Goal: Information Seeking & Learning: Find specific fact

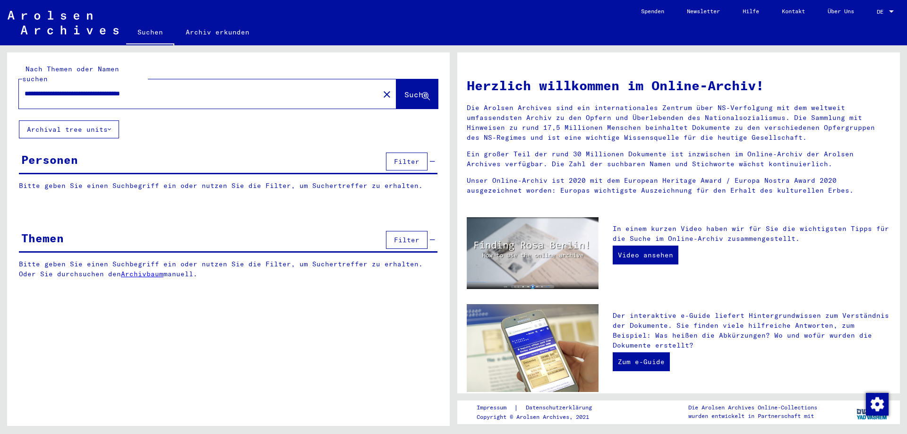
click at [103, 89] on input "**********" at bounding box center [196, 94] width 343 height 10
drag, startPoint x: 198, startPoint y: 83, endPoint x: 145, endPoint y: 84, distance: 52.9
click at [145, 89] on input "**********" at bounding box center [196, 94] width 343 height 10
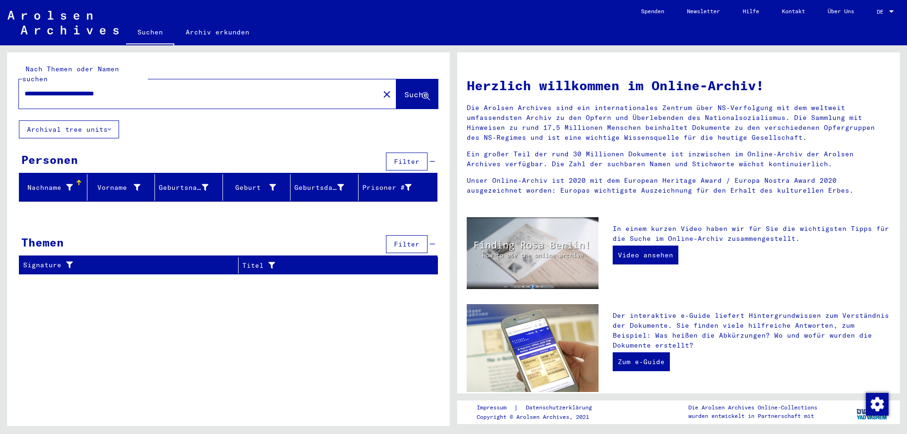
click at [93, 89] on input "**********" at bounding box center [196, 94] width 343 height 10
drag, startPoint x: 100, startPoint y: 83, endPoint x: 76, endPoint y: 84, distance: 23.6
click at [76, 89] on input "**********" at bounding box center [196, 94] width 343 height 10
type input "**********"
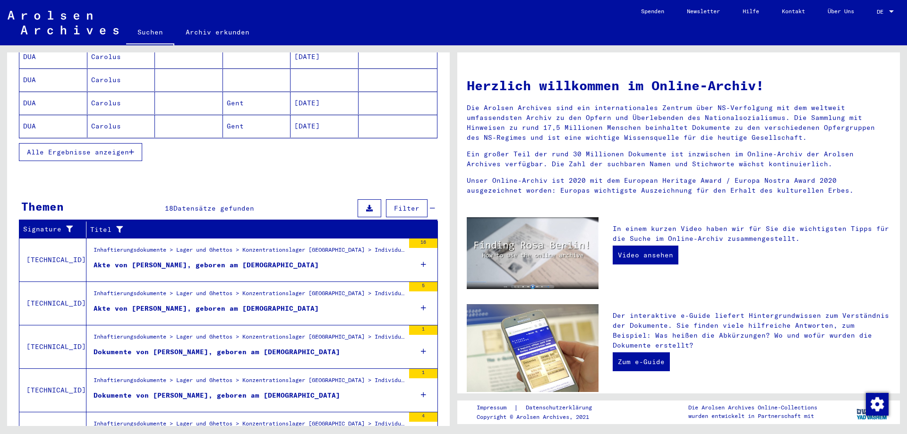
scroll to position [227, 0]
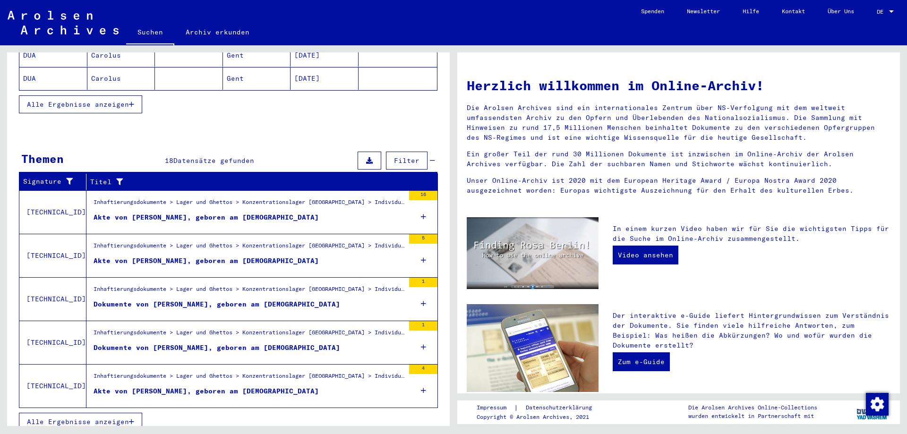
click at [133, 413] on button "Alle Ergebnisse anzeigen" at bounding box center [80, 422] width 123 height 18
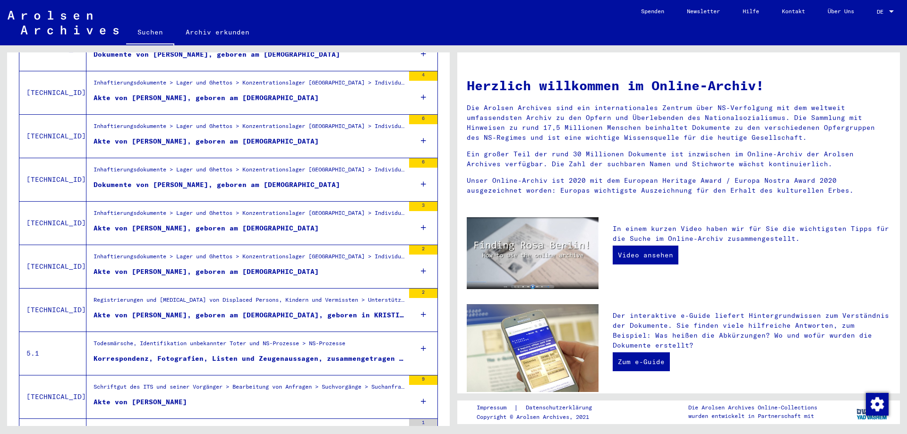
scroll to position [329, 0]
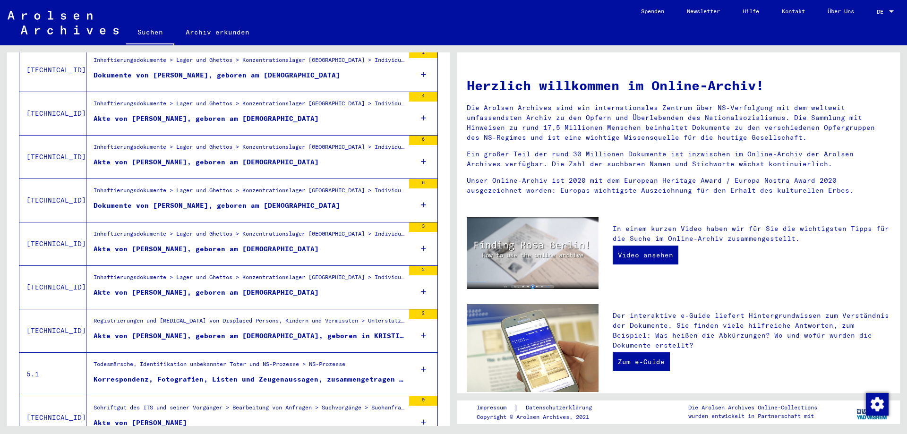
click at [250, 201] on div "Dokumente von [PERSON_NAME], geboren am [DEMOGRAPHIC_DATA]" at bounding box center [217, 206] width 247 height 10
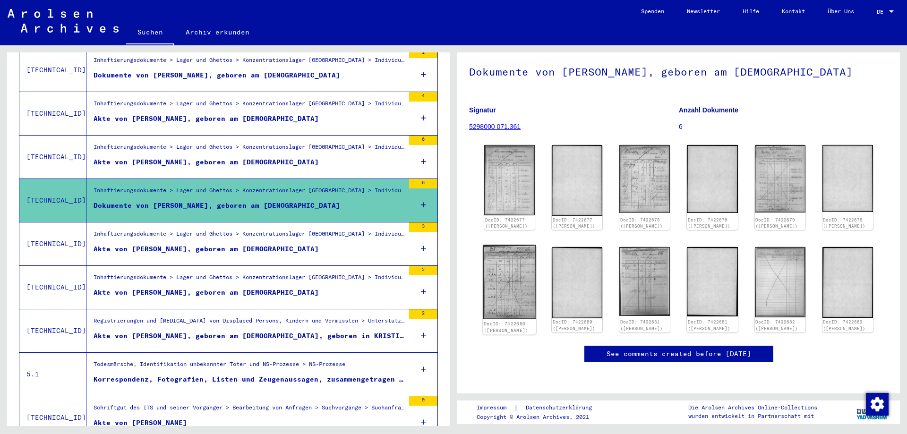
scroll to position [51, 0]
click at [201, 146] on div "Inhaftierungsdokumente > Lager und Ghettos > Konzentrationslager [GEOGRAPHIC_DA…" at bounding box center [249, 149] width 311 height 13
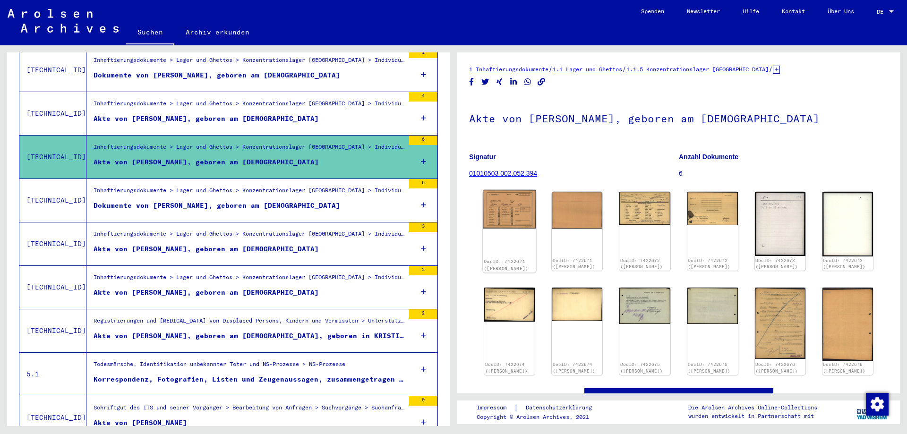
click at [510, 212] on img at bounding box center [509, 209] width 53 height 38
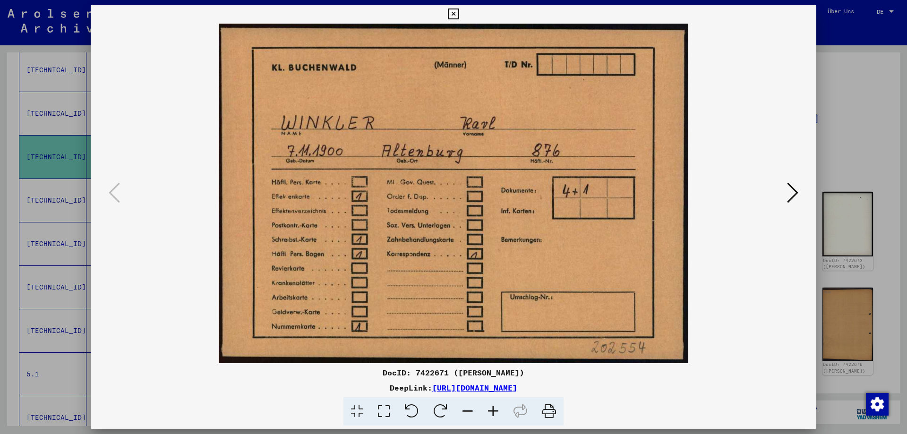
click at [800, 190] on button at bounding box center [792, 193] width 17 height 27
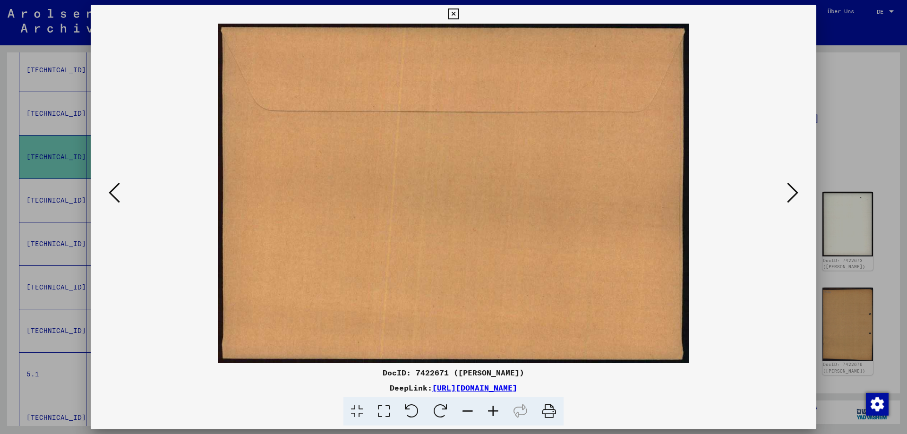
click at [798, 190] on icon at bounding box center [792, 192] width 11 height 23
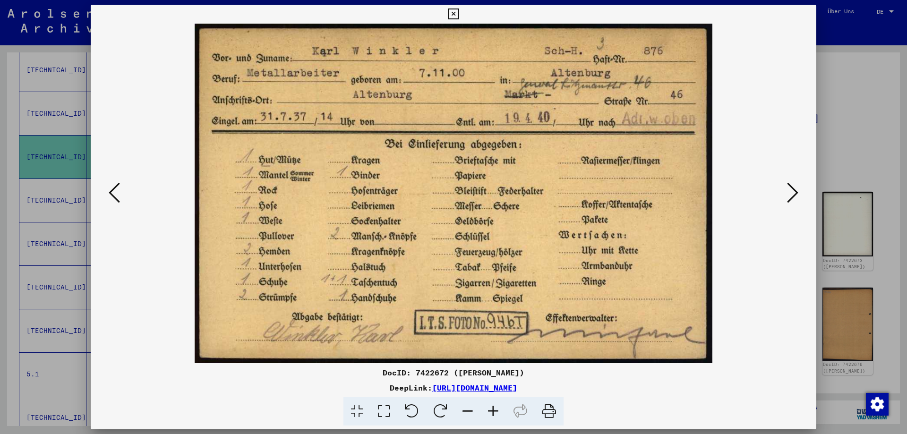
click at [798, 190] on icon at bounding box center [792, 192] width 11 height 23
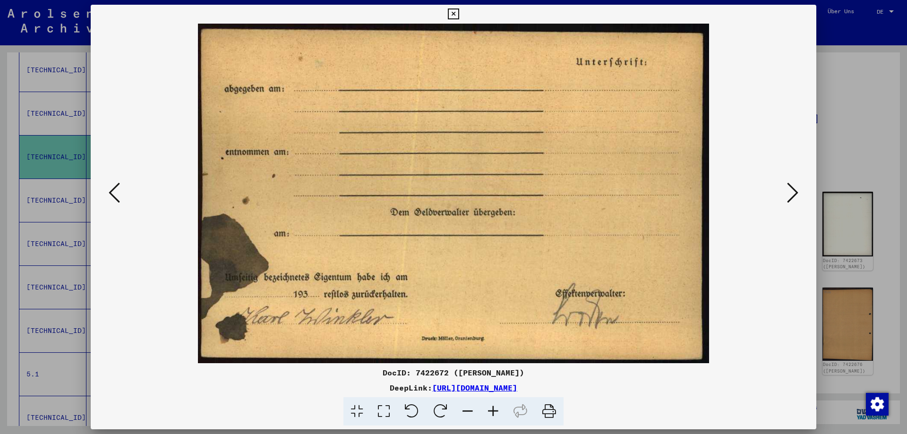
click at [798, 190] on icon at bounding box center [792, 192] width 11 height 23
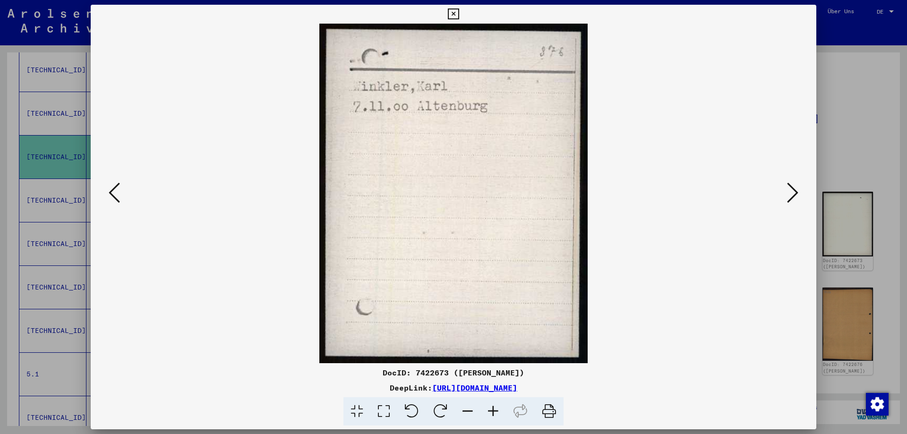
click at [798, 190] on icon at bounding box center [792, 192] width 11 height 23
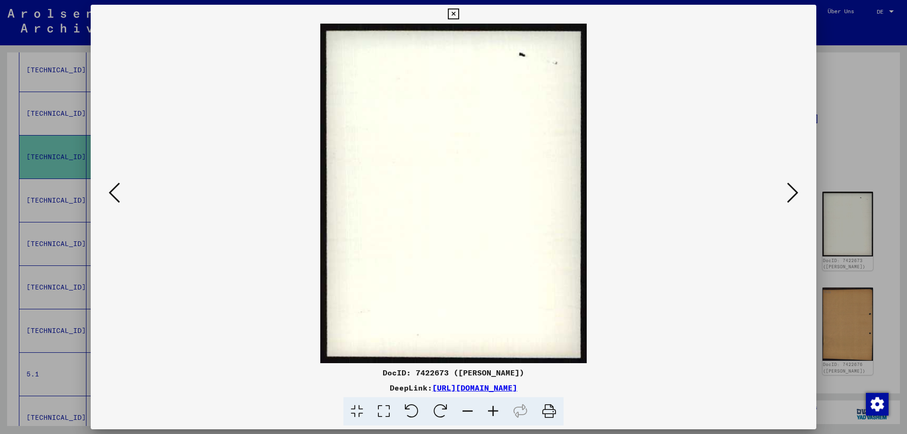
click at [798, 190] on icon at bounding box center [792, 192] width 11 height 23
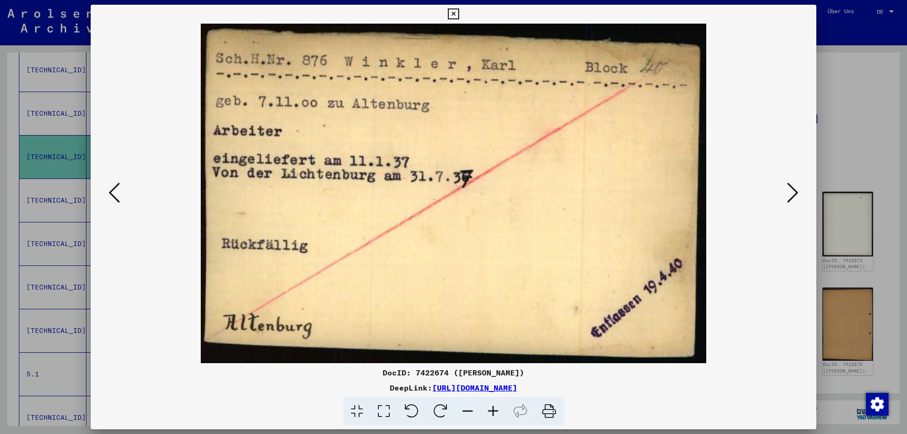
click at [798, 190] on icon at bounding box center [792, 192] width 11 height 23
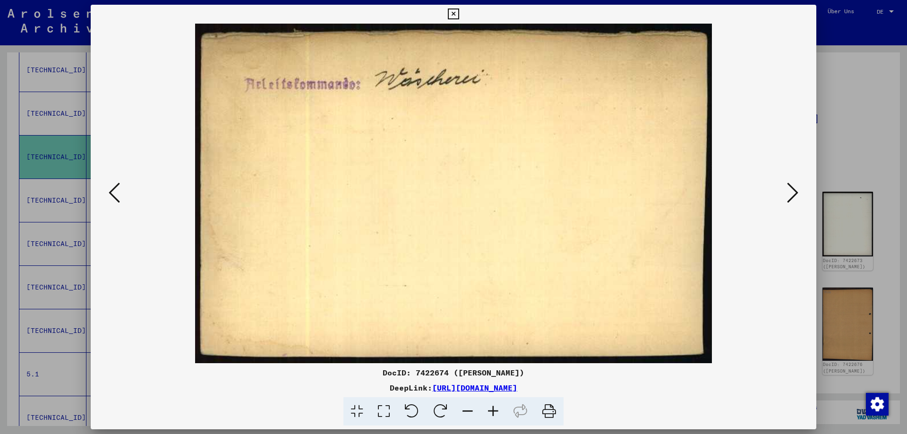
click at [798, 190] on icon at bounding box center [792, 192] width 11 height 23
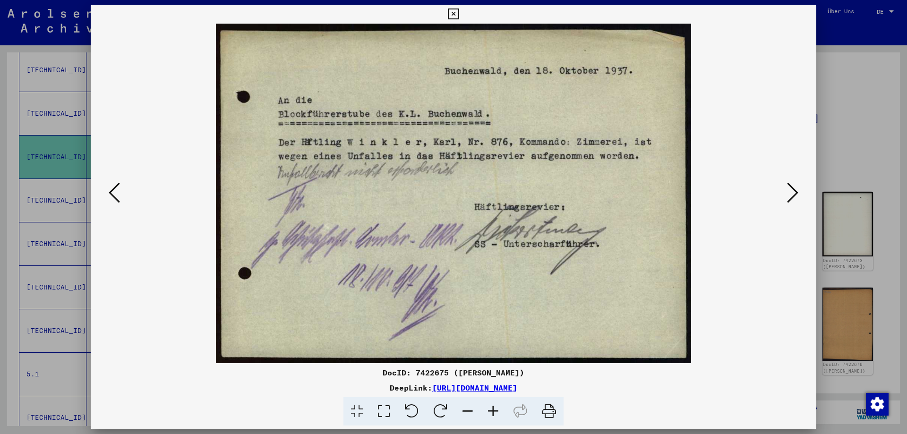
click at [789, 194] on icon at bounding box center [792, 192] width 11 height 23
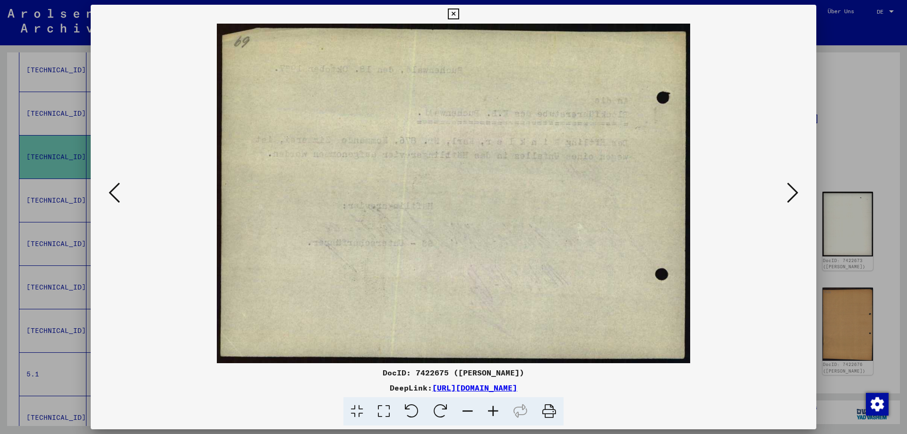
click at [793, 192] on icon at bounding box center [792, 192] width 11 height 23
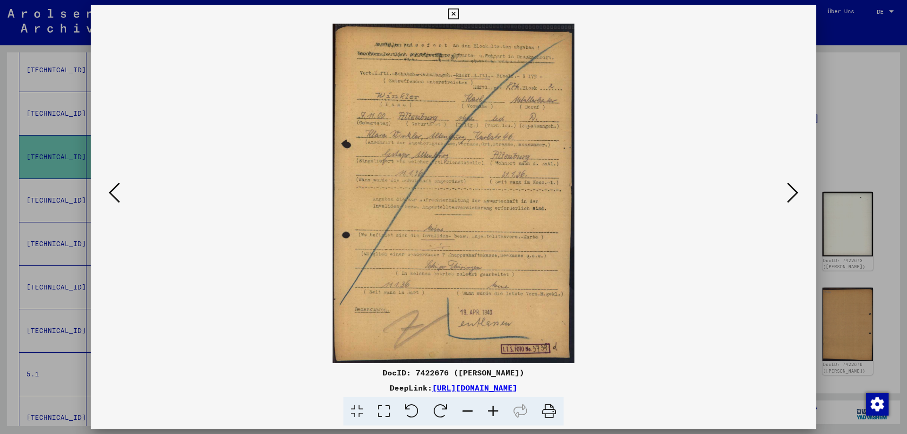
click at [793, 192] on icon at bounding box center [792, 192] width 11 height 23
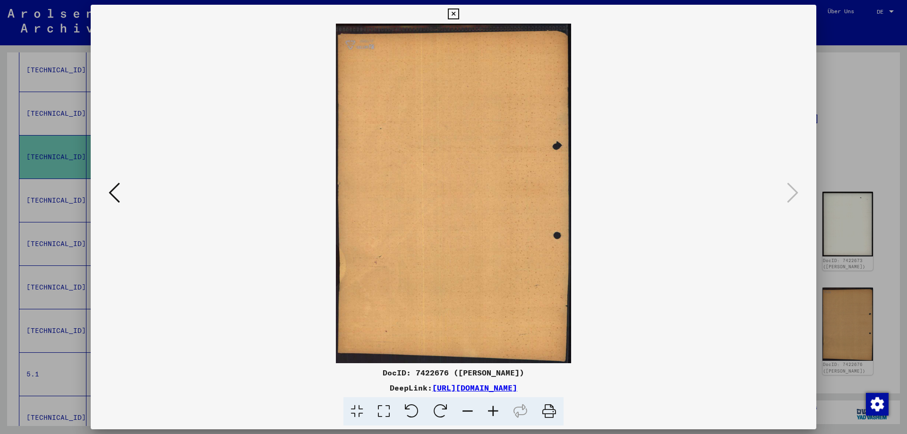
click at [123, 183] on img at bounding box center [453, 194] width 661 height 340
click at [116, 187] on icon at bounding box center [114, 192] width 11 height 23
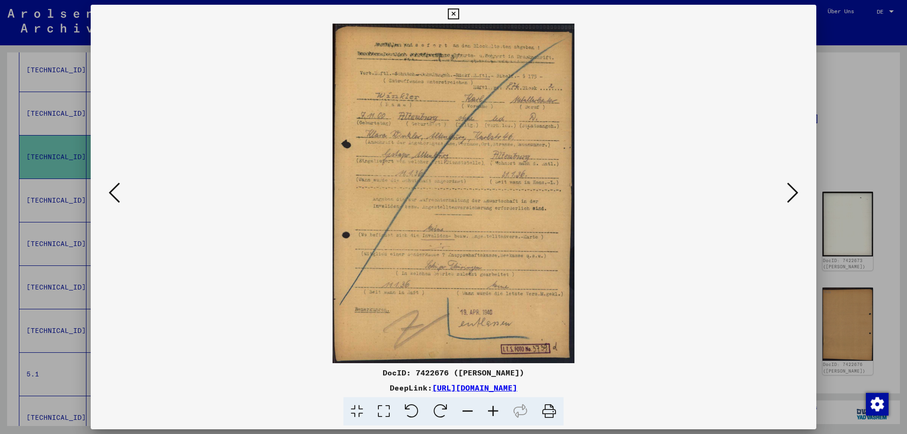
click at [116, 187] on icon at bounding box center [114, 192] width 11 height 23
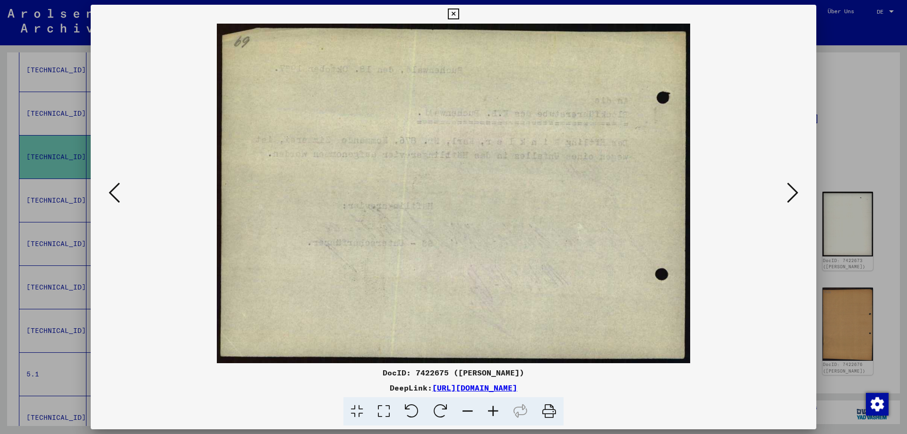
click at [116, 187] on icon at bounding box center [114, 192] width 11 height 23
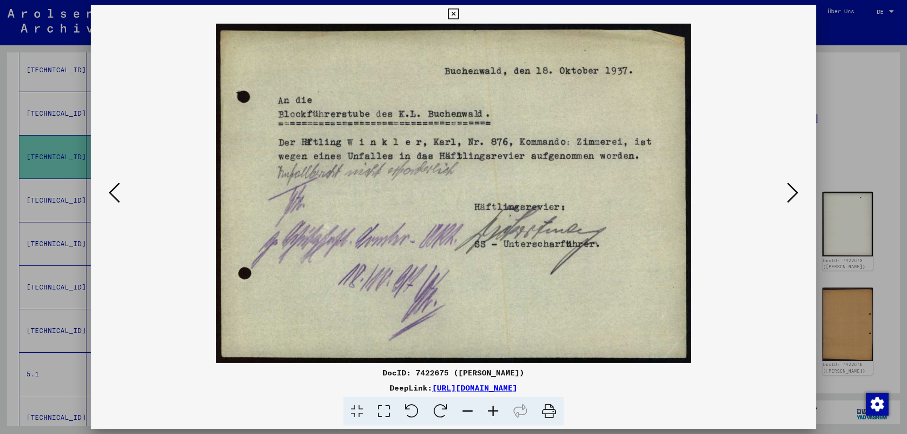
click at [116, 187] on icon at bounding box center [114, 192] width 11 height 23
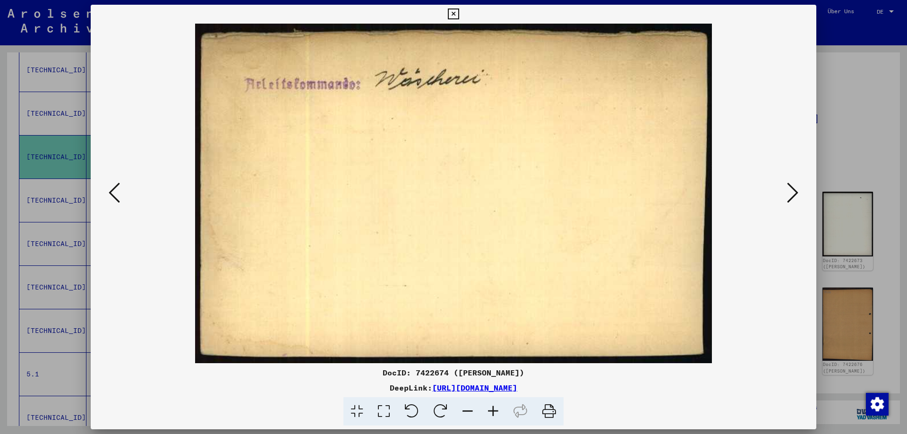
click at [784, 189] on img at bounding box center [453, 194] width 661 height 340
click at [792, 188] on icon at bounding box center [792, 192] width 11 height 23
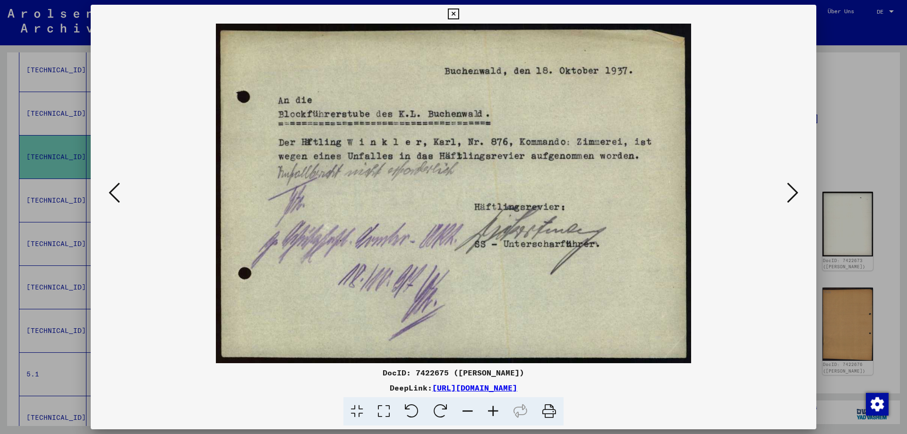
click at [113, 195] on icon at bounding box center [114, 192] width 11 height 23
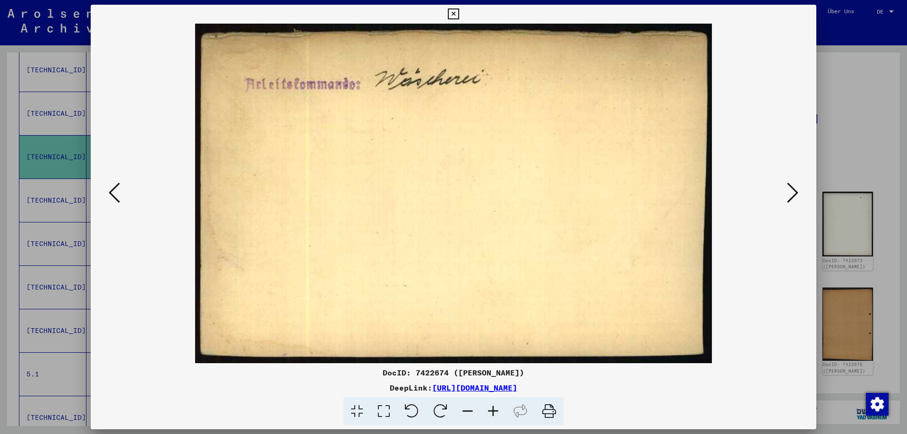
click at [113, 195] on icon at bounding box center [114, 192] width 11 height 23
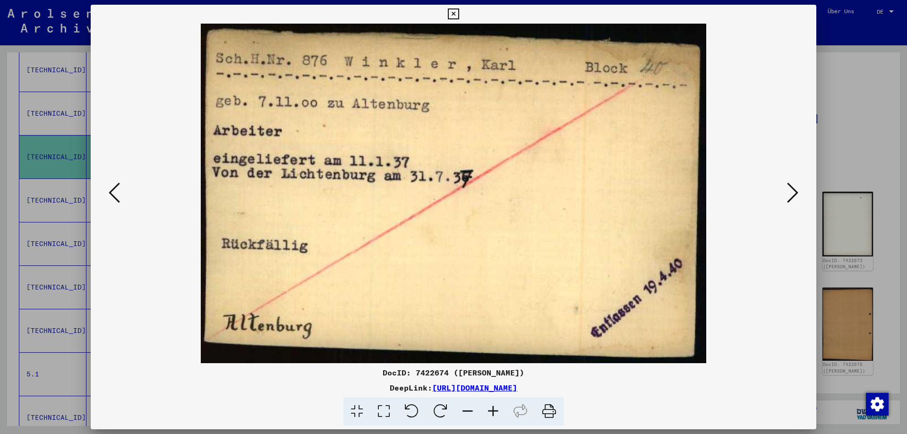
click at [113, 195] on icon at bounding box center [114, 192] width 11 height 23
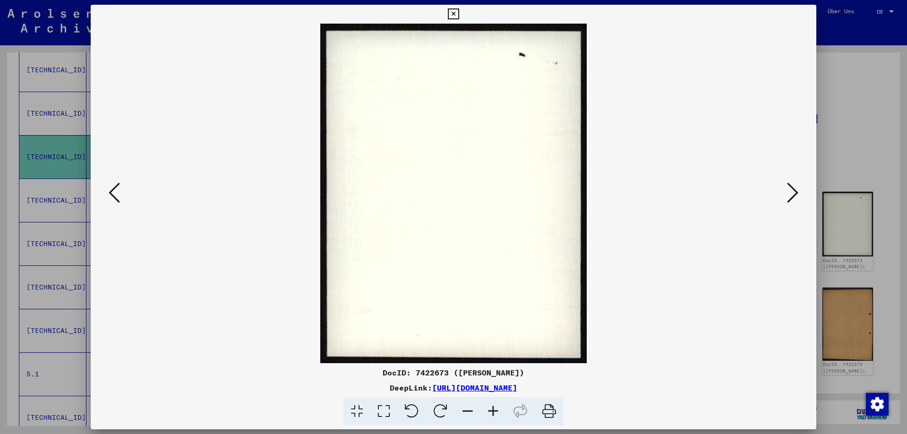
click at [111, 185] on icon at bounding box center [114, 192] width 11 height 23
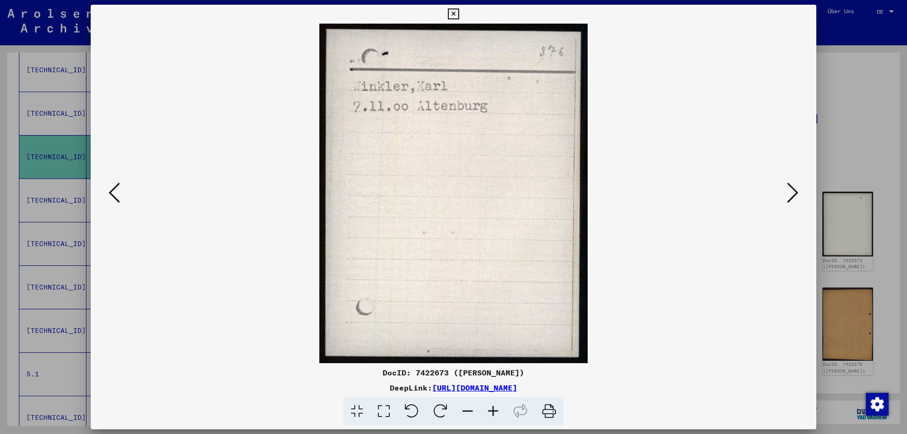
click at [111, 185] on icon at bounding box center [114, 192] width 11 height 23
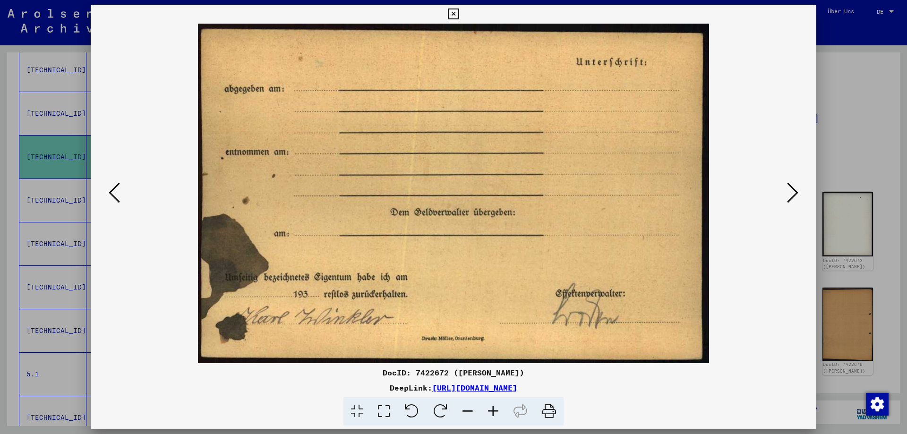
click at [111, 185] on icon at bounding box center [114, 192] width 11 height 23
